Goal: Find specific page/section: Find specific page/section

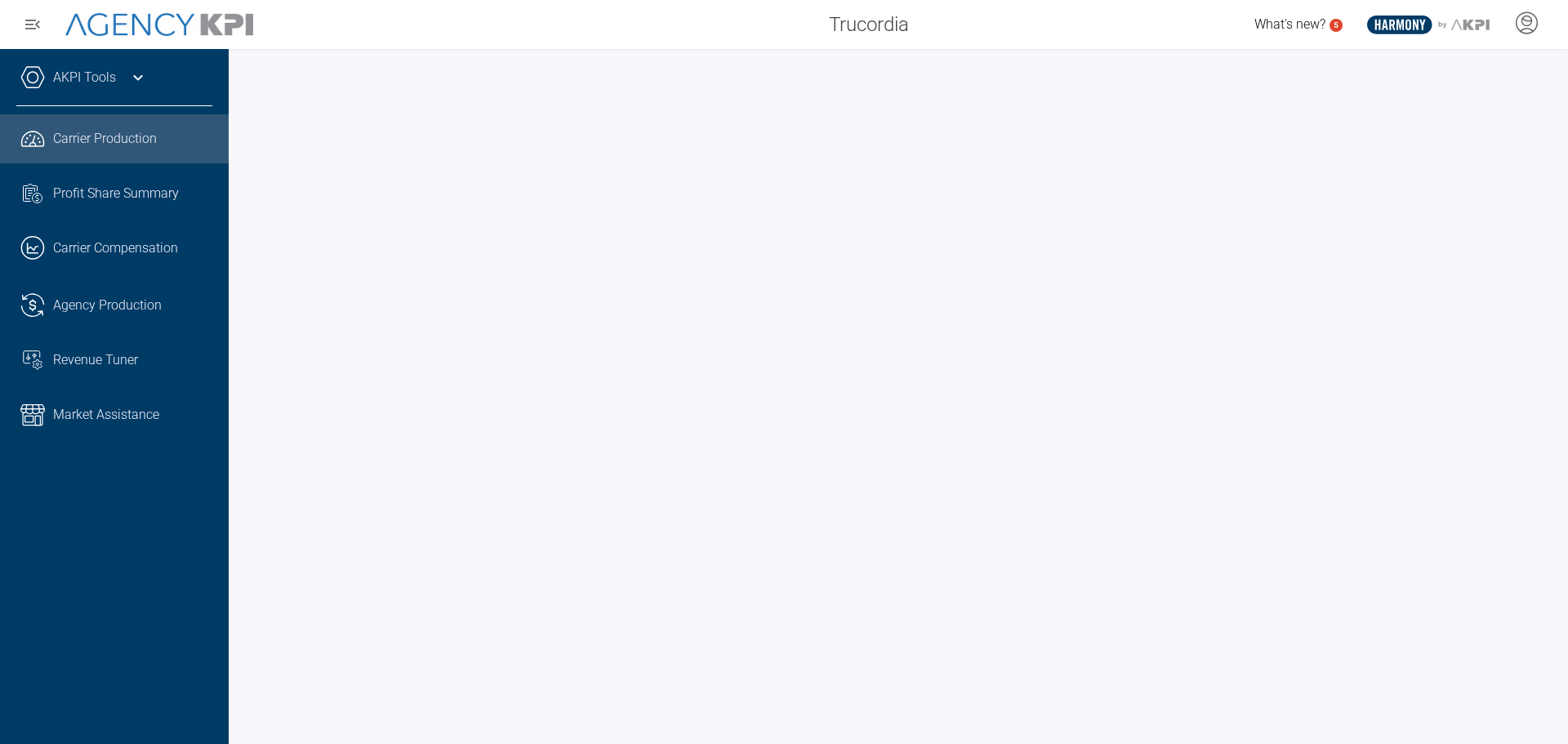
click at [143, 77] on icon at bounding box center [138, 78] width 19 height 19
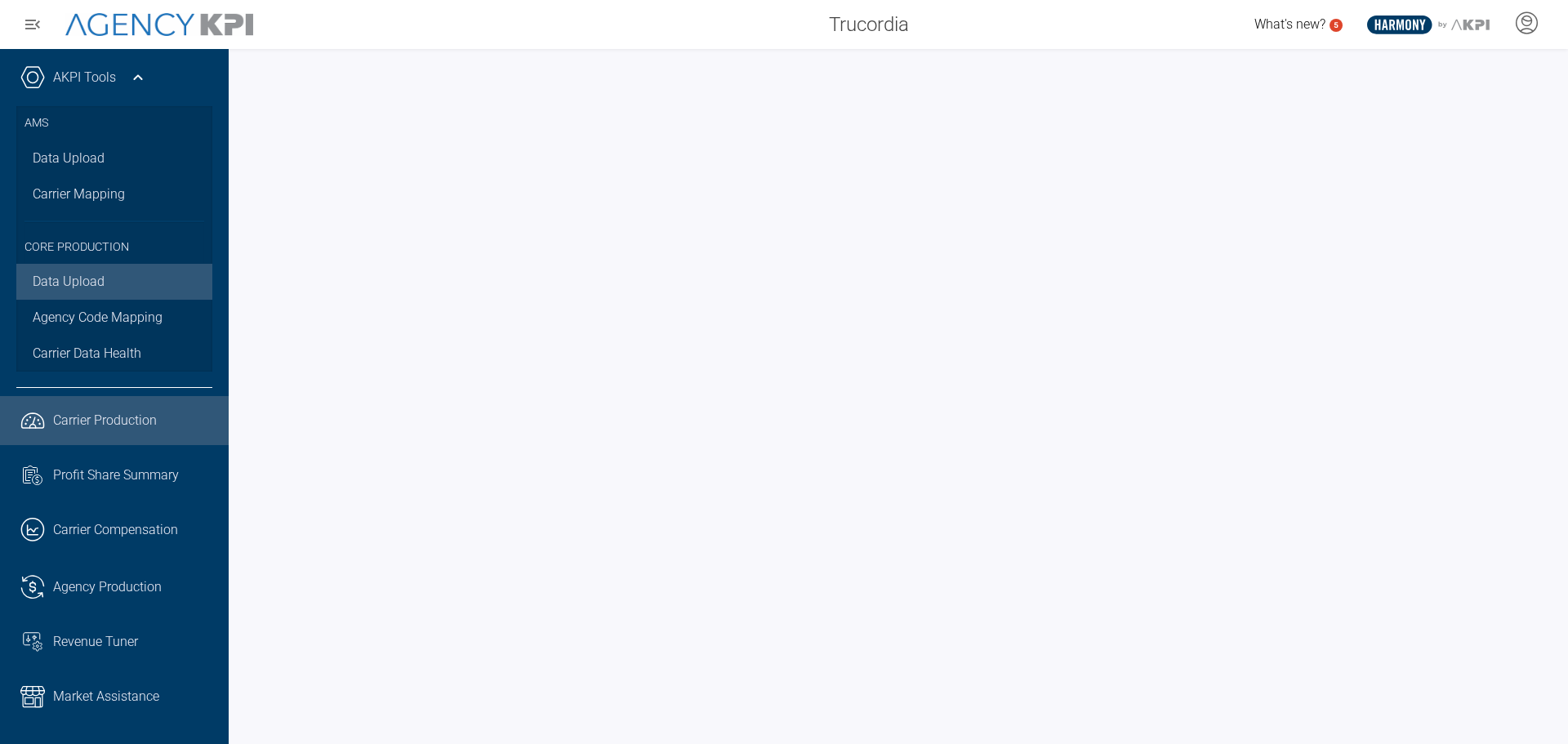
click at [95, 283] on link "Data Upload" at bounding box center [113, 282] width 196 height 36
